Goal: Check status: Check status

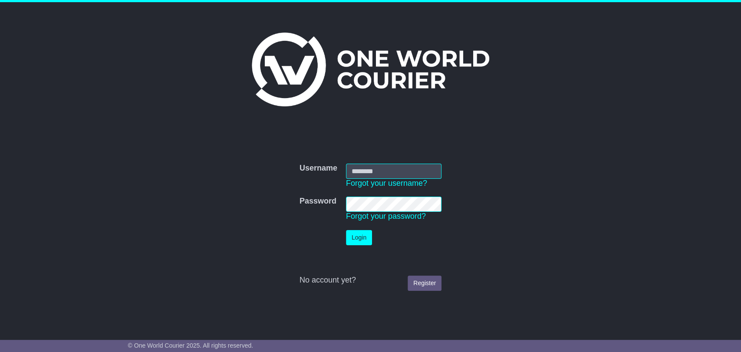
type input "**********"
click at [365, 233] on button "Login" at bounding box center [359, 237] width 26 height 15
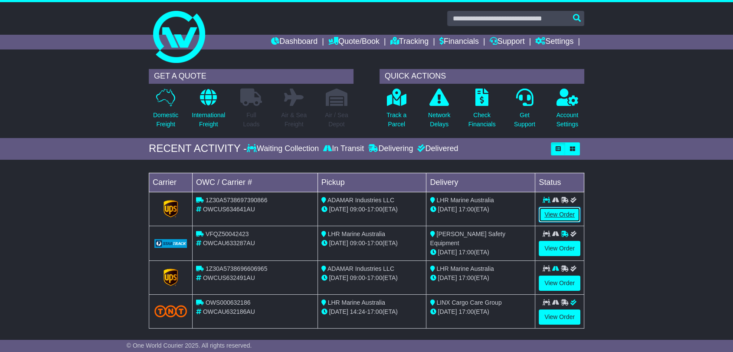
click at [557, 212] on link "View Order" at bounding box center [560, 214] width 42 height 15
